Goal: Transaction & Acquisition: Subscribe to service/newsletter

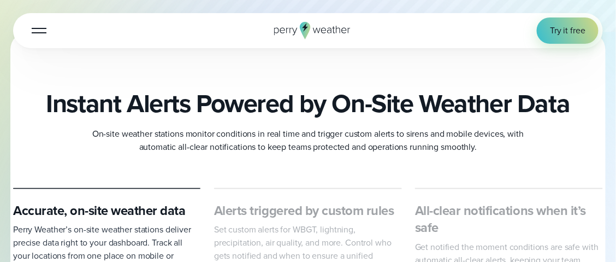
scroll to position [109, 0]
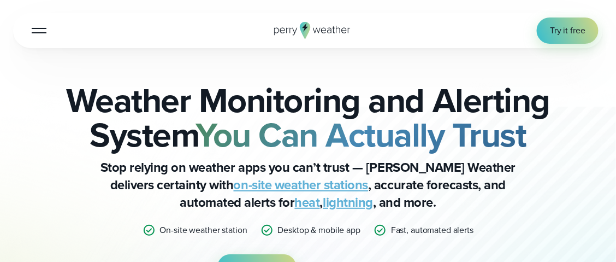
click at [53, 30] on div "Open Menu Log in Try it free How it Works" at bounding box center [308, 30] width 590 height 35
click at [45, 31] on button "Open Menu" at bounding box center [39, 30] width 26 height 26
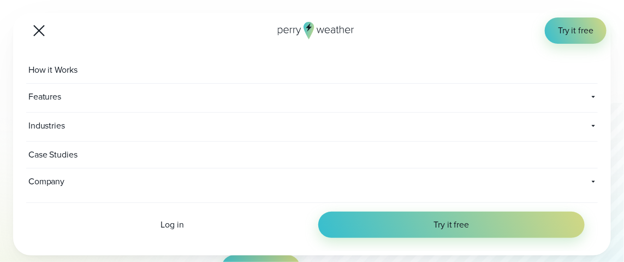
click at [40, 31] on div at bounding box center [38, 30] width 11 height 11
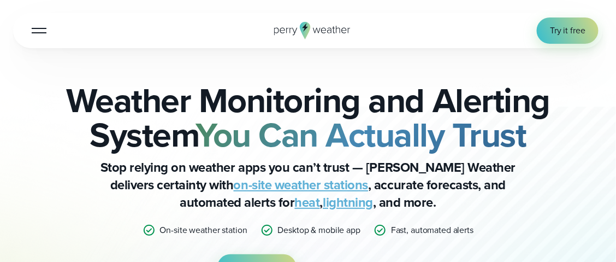
click at [551, 53] on div "Weather Monitoring and Alerting System You Can Actually Trust Stop relying on w…" at bounding box center [308, 231] width 590 height 367
click at [561, 25] on span "Try it free" at bounding box center [568, 30] width 36 height 13
